Goal: Check status

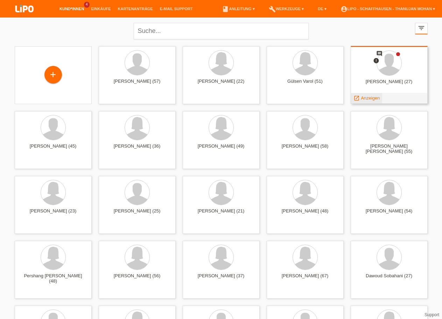
click at [363, 97] on span "Anzeigen" at bounding box center [370, 97] width 19 height 5
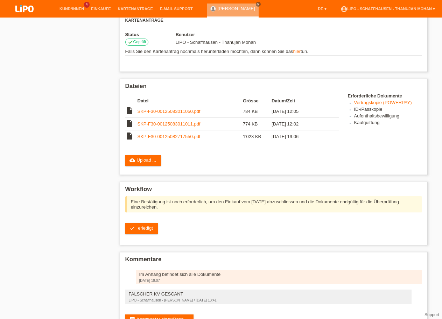
scroll to position [168, 0]
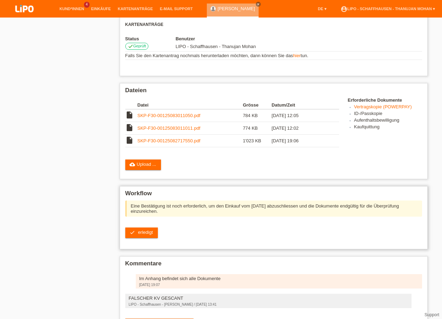
click at [147, 243] on div "Eine Bestätigung ist noch erforderlich, um den Einkauf vom 30.08.2025 abzuschli…" at bounding box center [273, 221] width 297 height 43
click at [146, 238] on link "check erledigt" at bounding box center [141, 232] width 33 height 11
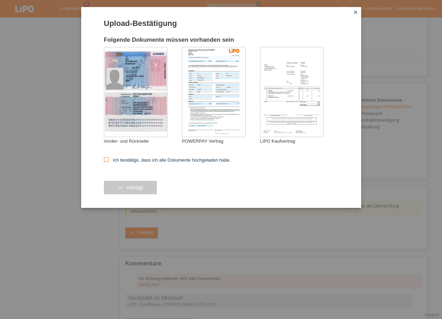
click at [125, 163] on label "Ich bestätige, dass ich alle Dokumente hochgeladen habe." at bounding box center [167, 159] width 127 height 5
click at [109, 162] on input "Ich bestätige, dass ich alle Dokumente hochgeladen habe." at bounding box center [106, 159] width 5 height 5
click at [125, 162] on label "Ich bestätige, dass ich alle Dokumente hochgeladen habe." at bounding box center [167, 159] width 127 height 5
click at [109, 162] on input "Ich bestätige, dass ich alle Dokumente hochgeladen habe." at bounding box center [106, 159] width 5 height 5
click at [120, 159] on label "Ich bestätige, dass ich alle Dokumente hochgeladen habe." at bounding box center [167, 159] width 127 height 5
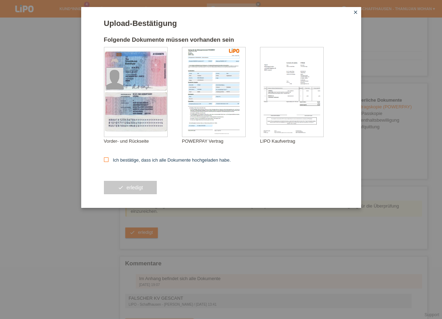
click at [109, 159] on input "Ich bestätige, dass ich alle Dokumente hochgeladen habe." at bounding box center [106, 159] width 5 height 5
checkbox input "true"
click at [137, 183] on button "check erledigt" at bounding box center [130, 187] width 53 height 13
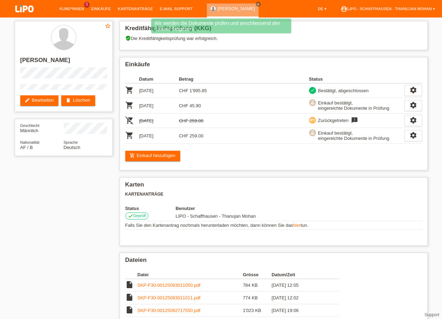
click at [34, 5] on img at bounding box center [24, 9] width 35 height 19
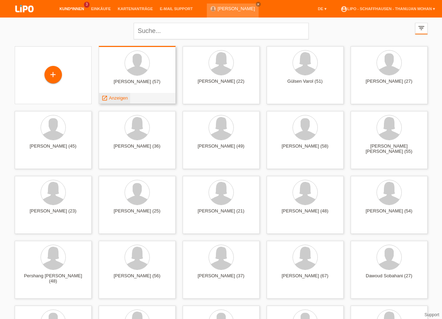
click at [110, 99] on span "Anzeigen" at bounding box center [118, 97] width 19 height 5
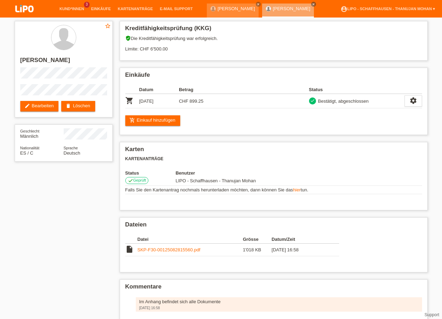
click at [15, 11] on img at bounding box center [24, 9] width 35 height 19
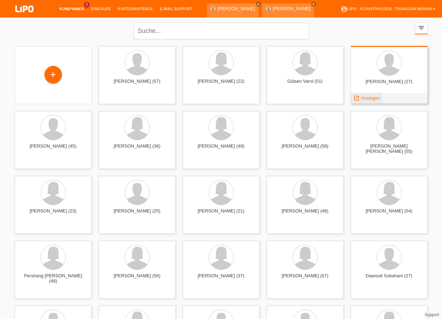
click at [374, 96] on span "Anzeigen" at bounding box center [370, 97] width 19 height 5
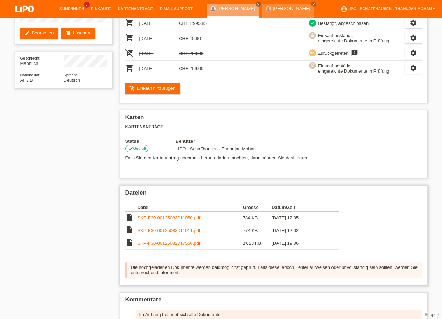
scroll to position [138, 0]
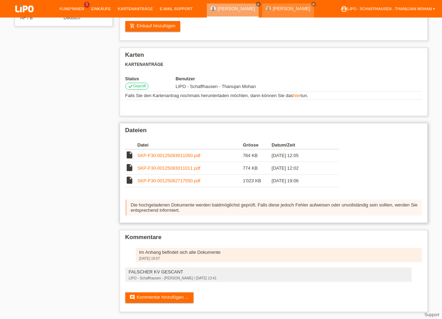
click at [164, 178] on link "SKP-F30-00125082717550.pdf" at bounding box center [169, 180] width 63 height 5
click at [185, 165] on link "SKP-F30-00125083011011.pdf" at bounding box center [169, 167] width 63 height 5
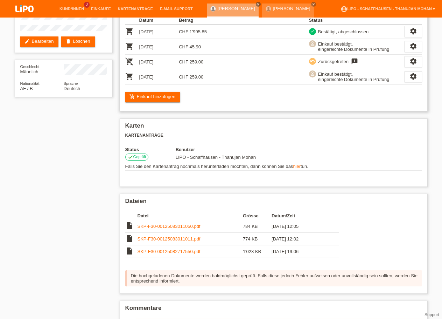
scroll to position [31, 0]
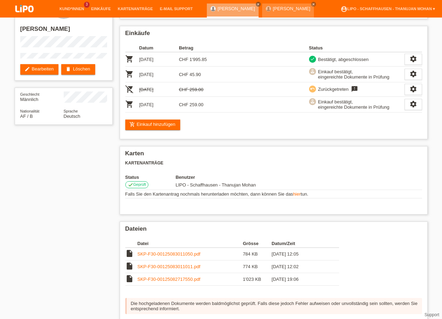
click at [28, 3] on img at bounding box center [24, 9] width 35 height 19
